Goal: Information Seeking & Learning: Learn about a topic

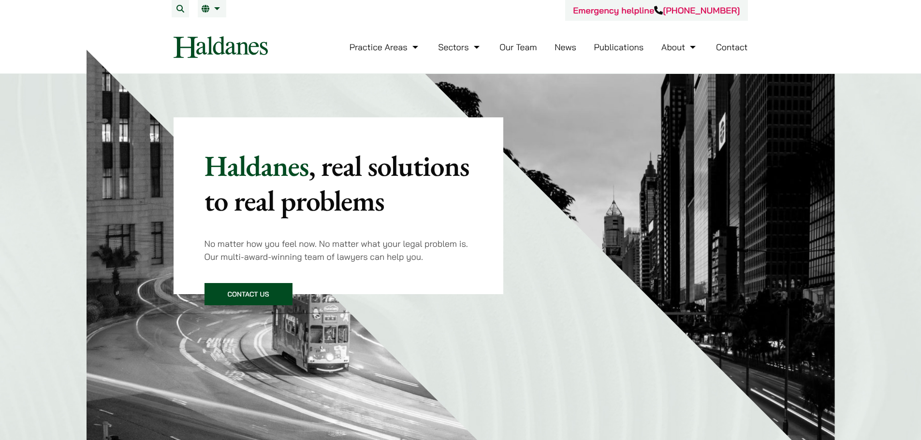
click at [523, 46] on link "Our Team" at bounding box center [517, 47] width 37 height 11
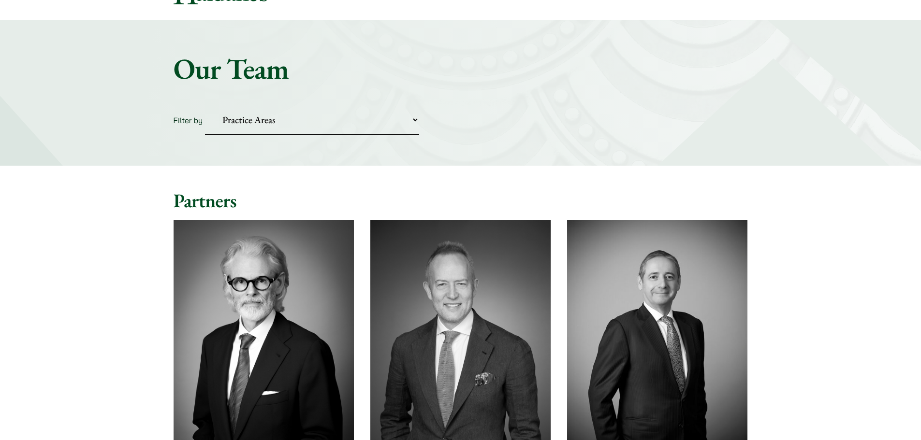
scroll to position [145, 0]
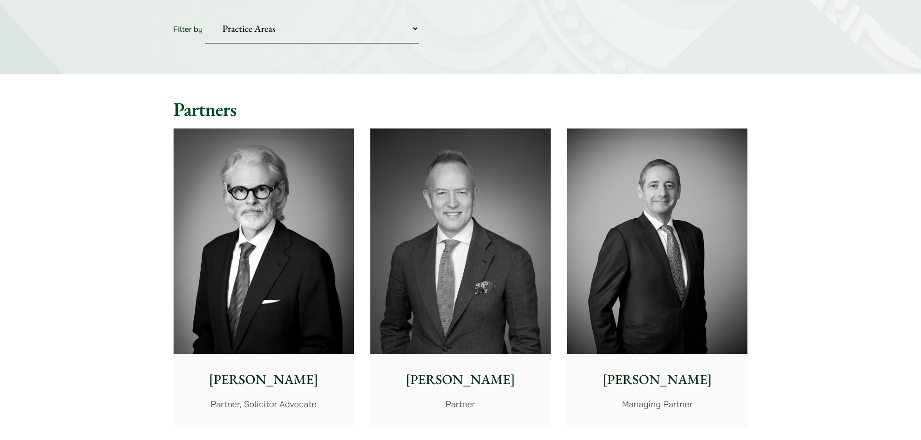
click at [463, 215] on img at bounding box center [460, 242] width 180 height 226
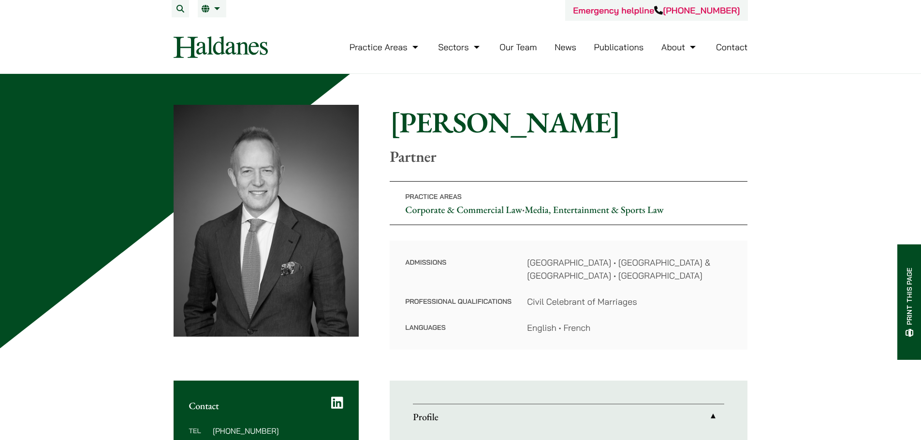
click at [435, 208] on link "Corporate & Commercial Law" at bounding box center [463, 210] width 117 height 13
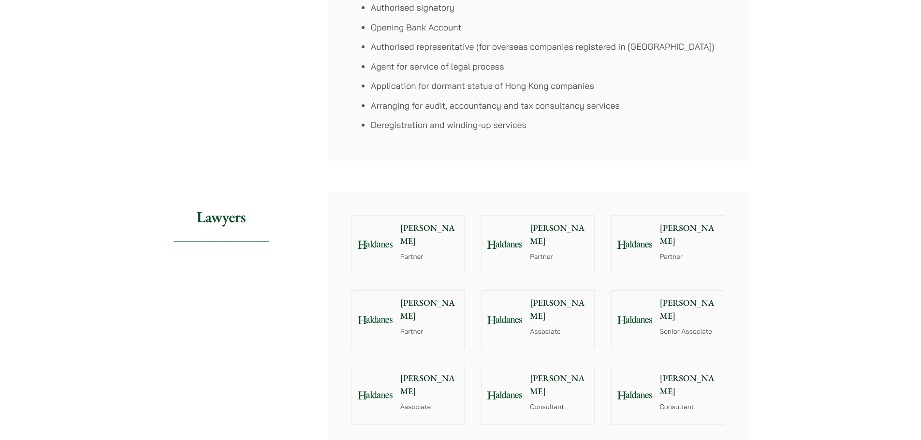
scroll to position [870, 0]
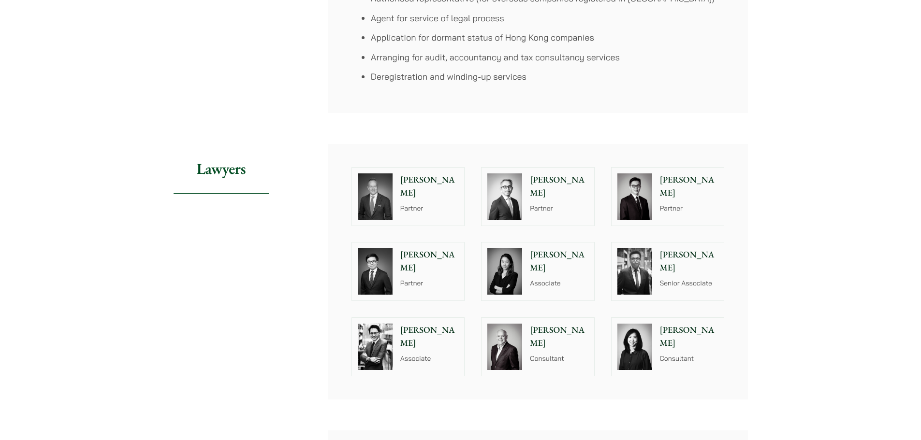
click at [909, 313] on div "Home » Practice Areas » Corporate & Commercial Law Corporate & Commercial Law S…" at bounding box center [460, 249] width 921 height 2091
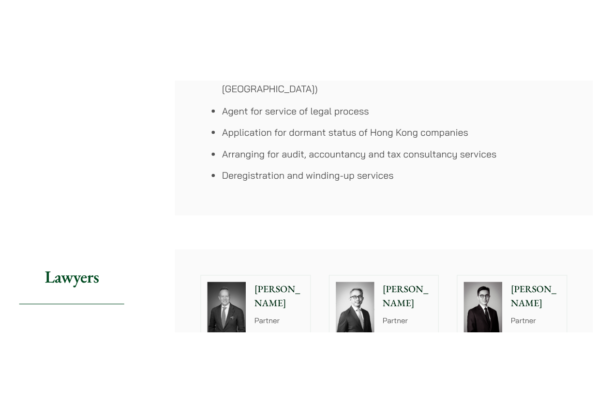
scroll to position [919, 0]
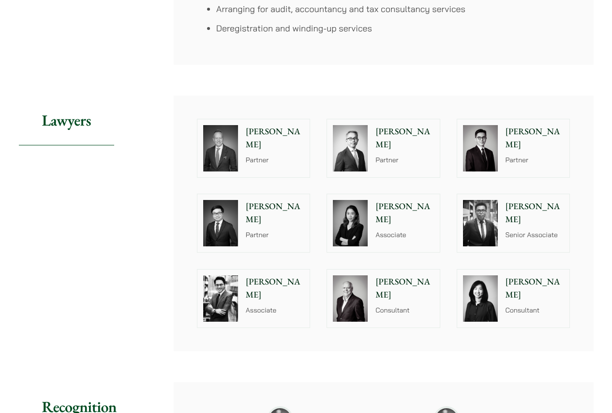
click at [497, 97] on div "John McLellan Partner Michael Leow Partner Kenley Mak Partner Anthony Leung Par…" at bounding box center [384, 224] width 420 height 256
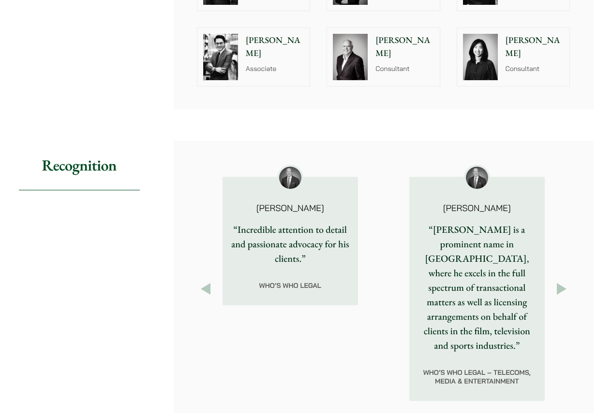
scroll to position [967, 0]
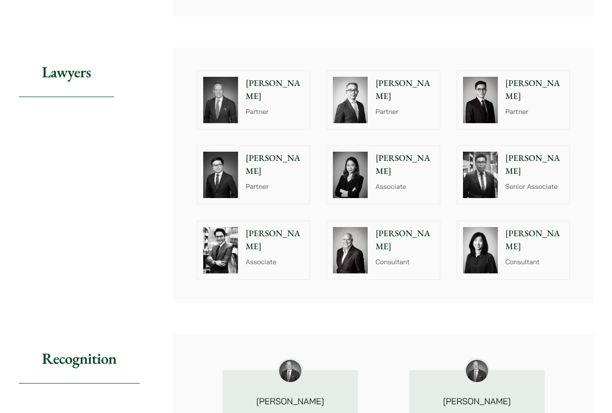
click at [598, 180] on div "Home » Practice Areas » Corporate & Commercial Law Corporate & Commercial Law S…" at bounding box center [305, 152] width 609 height 2045
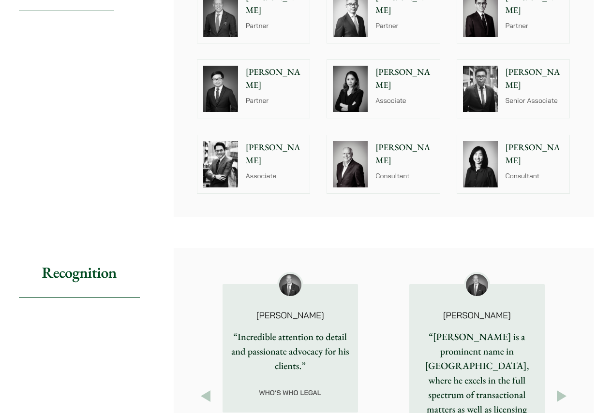
scroll to position [919, 0]
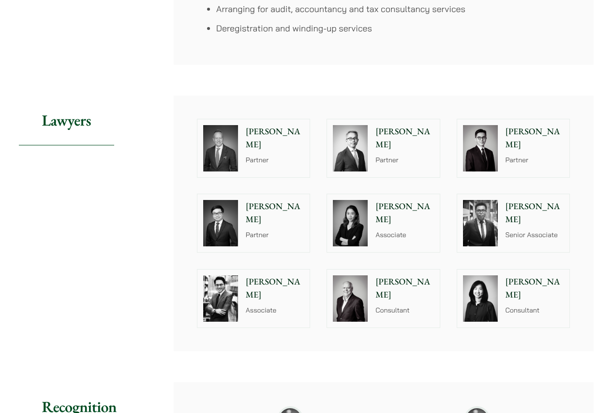
click at [593, 218] on div "John McLellan Partner Michael Leow Partner Kenley Mak Partner Anthony Leung Par…" at bounding box center [384, 224] width 420 height 256
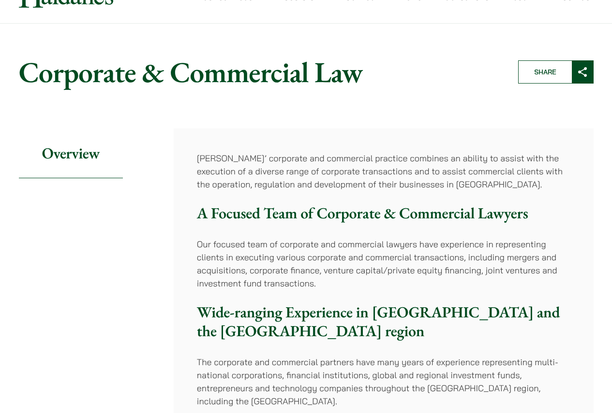
scroll to position [0, 0]
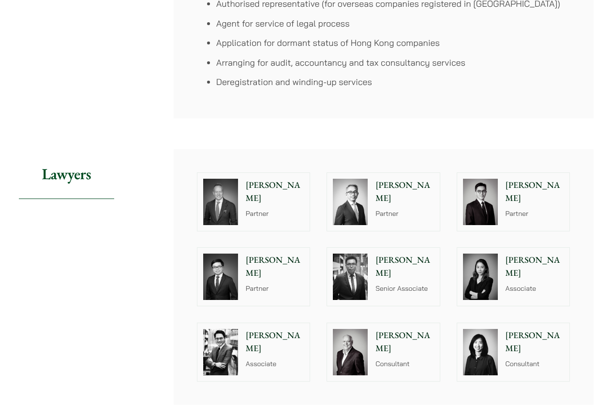
scroll to position [1010, 0]
